Goal: Transaction & Acquisition: Subscribe to service/newsletter

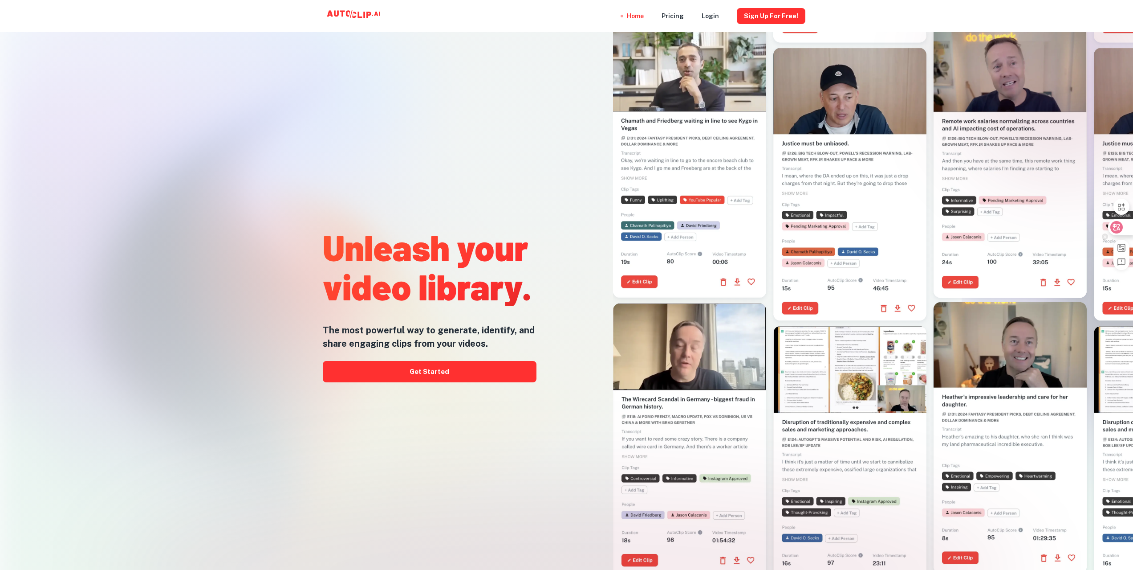
click at [1121, 231] on icon at bounding box center [1116, 227] width 9 height 9
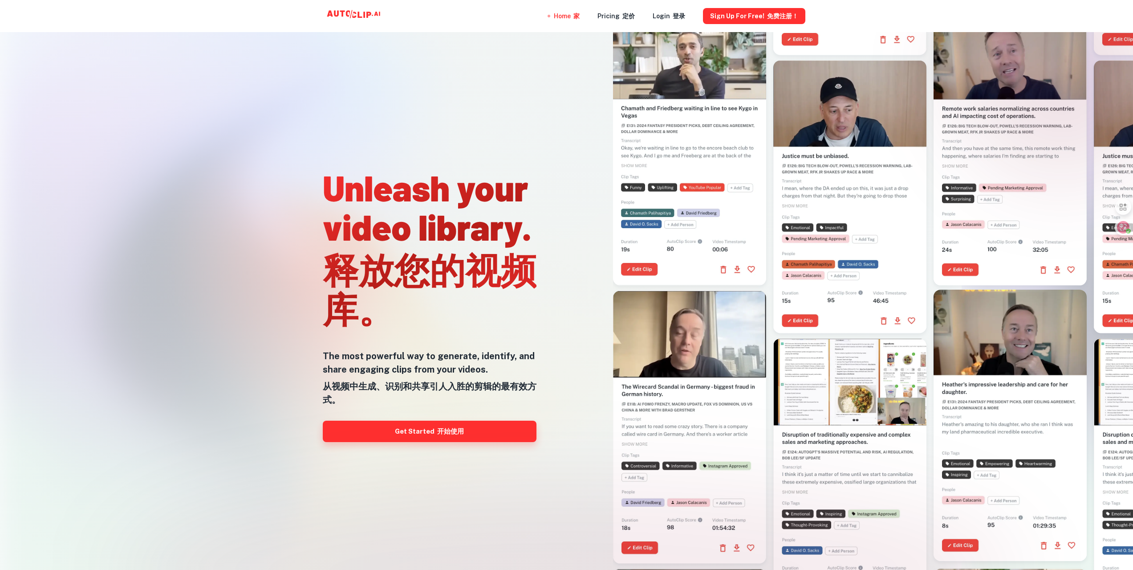
click at [453, 438] on link "Get Started 开始使用" at bounding box center [430, 430] width 214 height 21
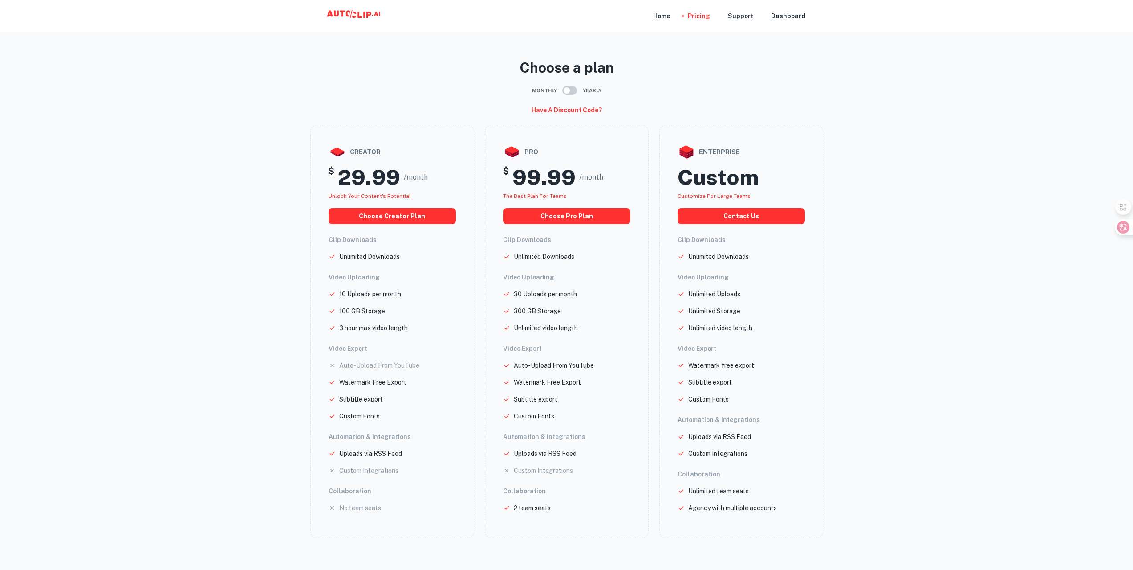
click at [356, 10] on icon at bounding box center [354, 16] width 89 height 18
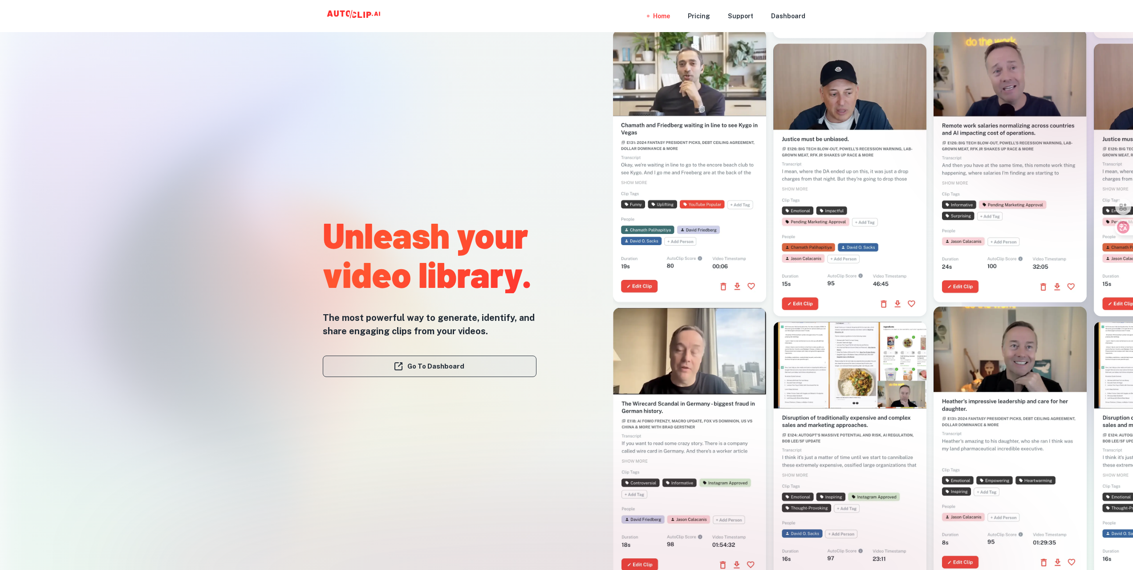
click at [452, 369] on link "Go To Dashboard" at bounding box center [430, 365] width 214 height 21
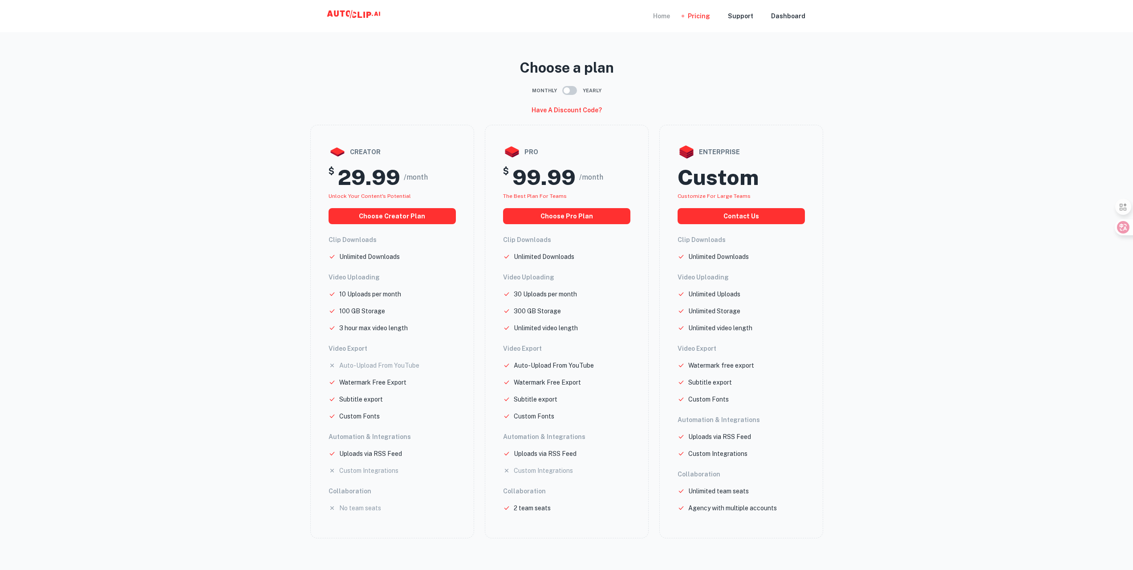
click at [668, 13] on div "Home" at bounding box center [661, 16] width 17 height 32
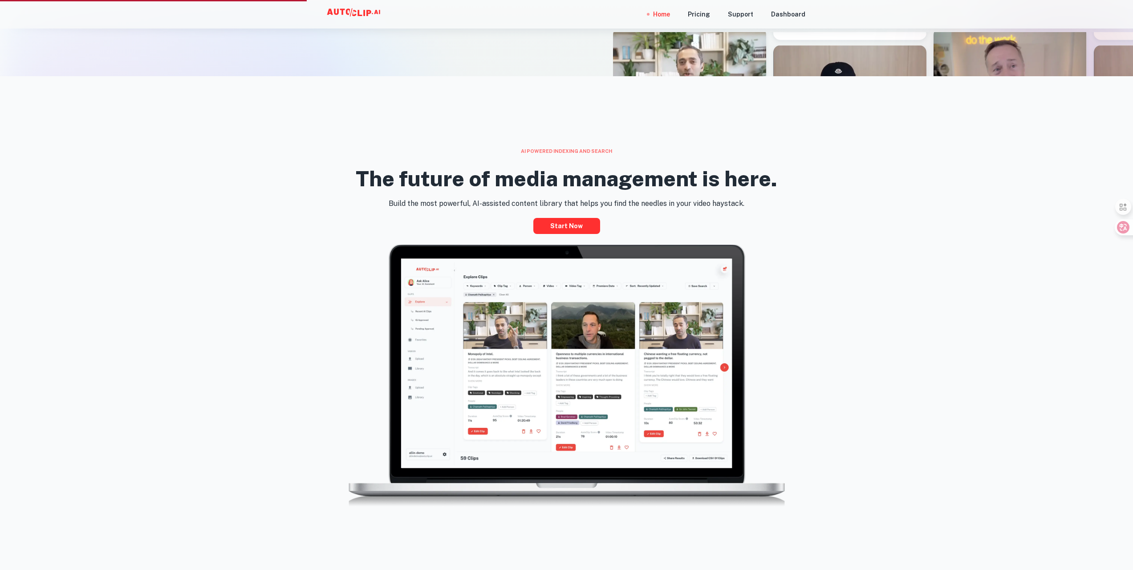
scroll to position [579, 0]
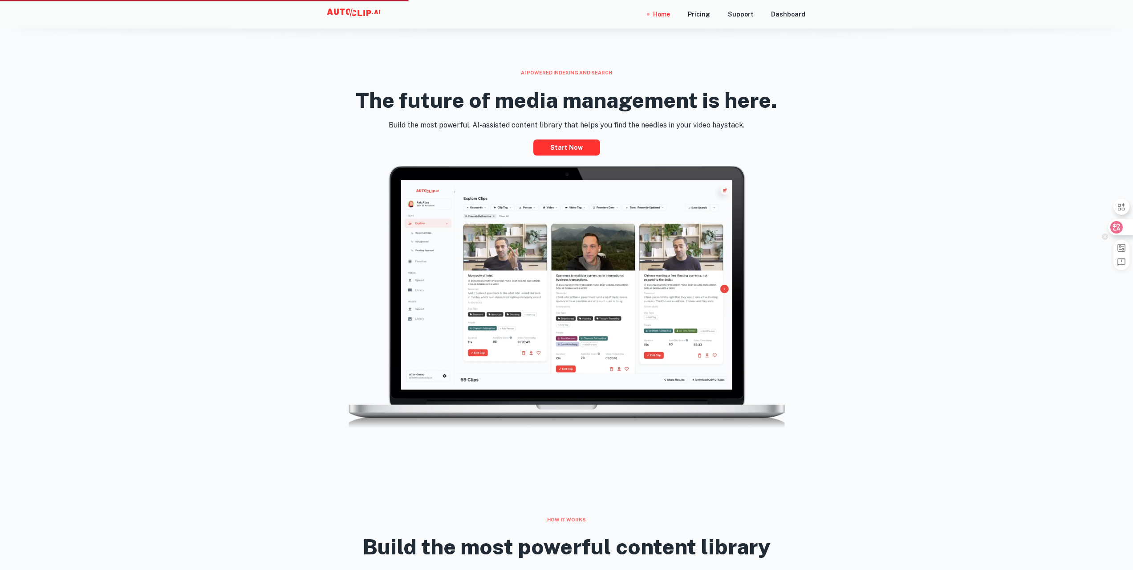
click at [1122, 230] on icon at bounding box center [1117, 227] width 12 height 12
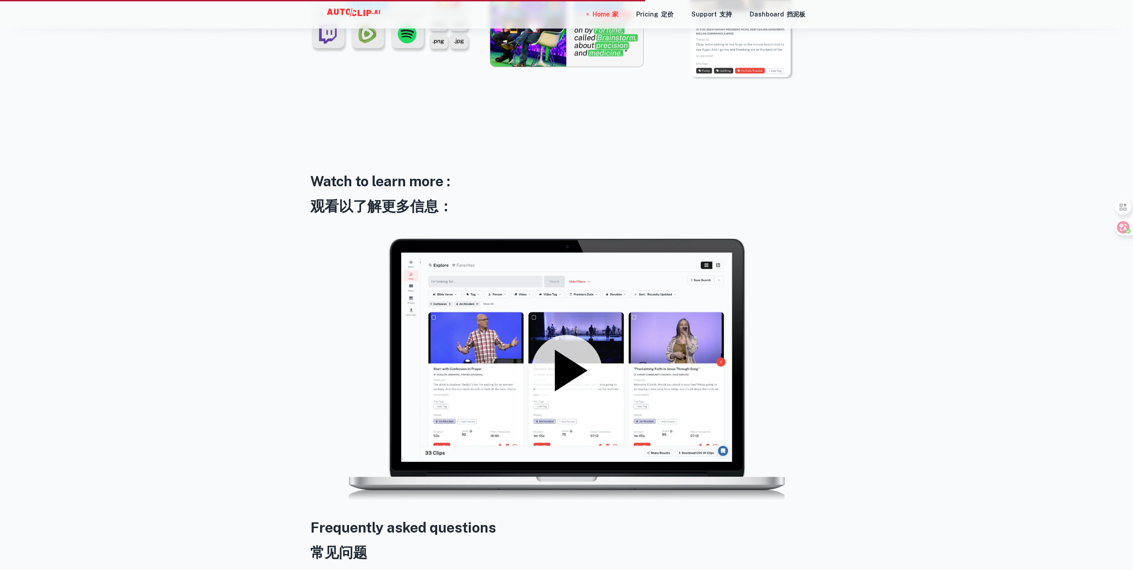
scroll to position [1470, 0]
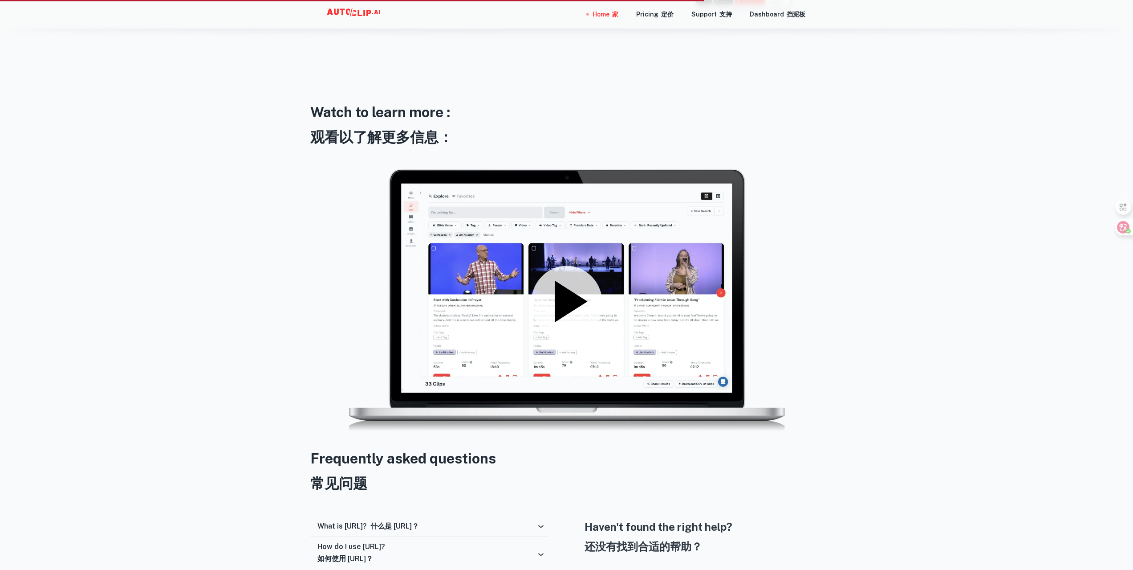
click at [563, 292] on icon at bounding box center [571, 301] width 33 height 41
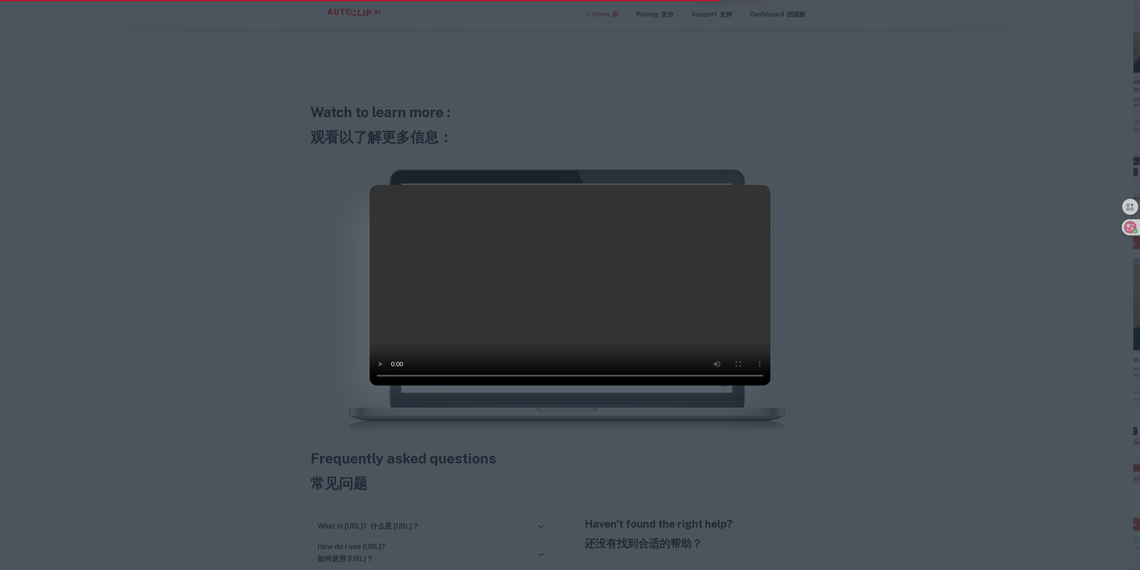
drag, startPoint x: 903, startPoint y: 268, endPoint x: 886, endPoint y: 201, distance: 69.0
click at [886, 201] on div at bounding box center [570, 285] width 1140 height 570
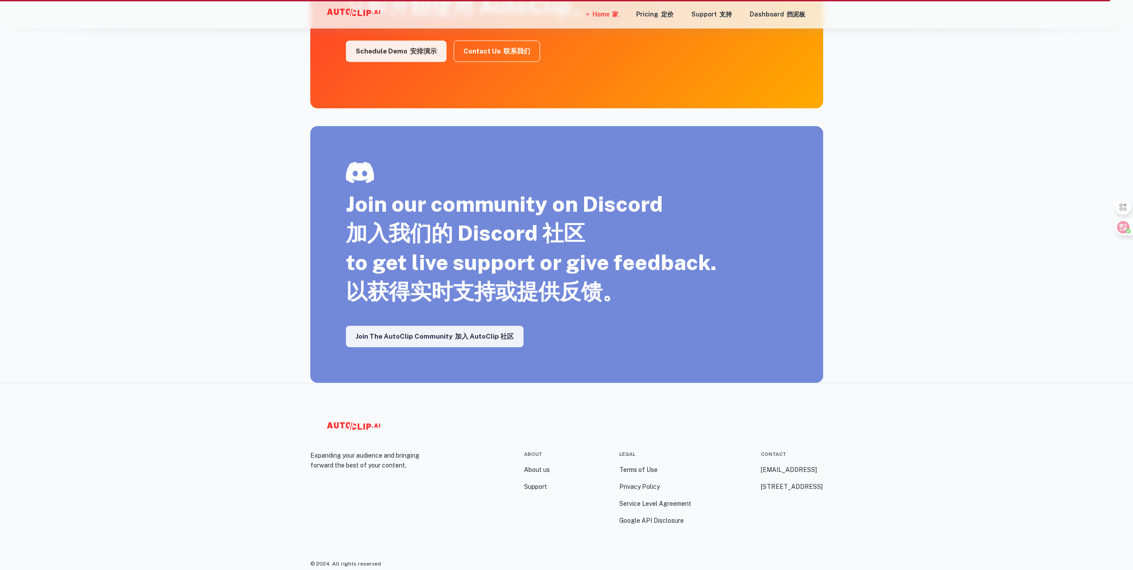
scroll to position [1760, 0]
